Goal: Information Seeking & Learning: Learn about a topic

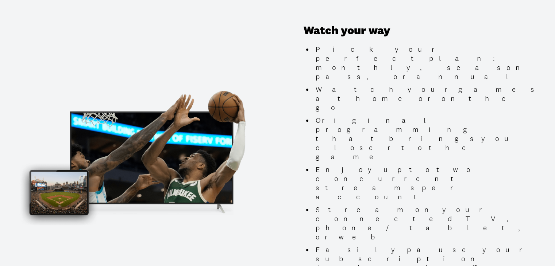
scroll to position [657, 0]
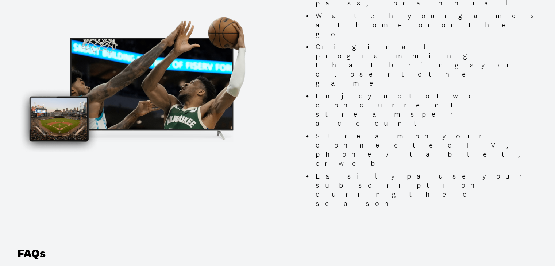
scroll to position [730, 0]
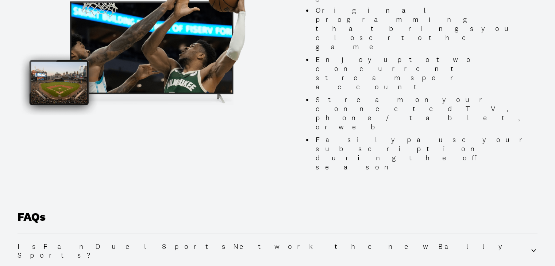
scroll to position [767, 0]
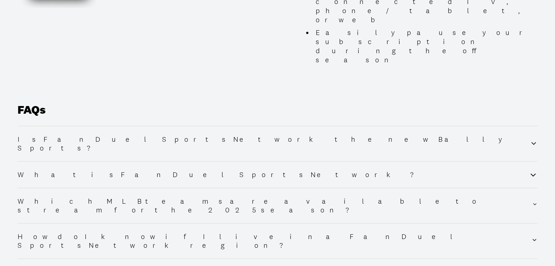
scroll to position [876, 0]
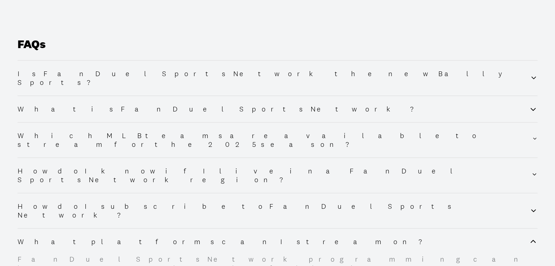
scroll to position [793, 0]
